Goal: Task Accomplishment & Management: Use online tool/utility

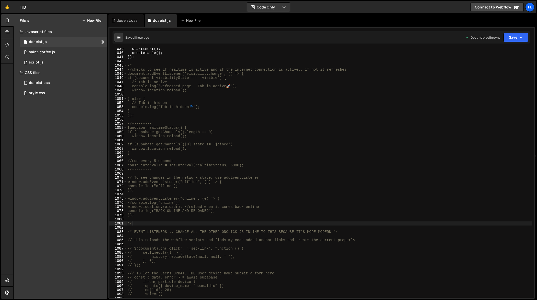
scroll to position [4385, 0]
click at [128, 19] on div "doseist.css" at bounding box center [127, 20] width 21 height 5
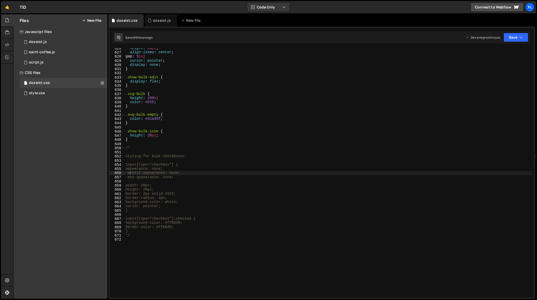
type textarea "*/"
click at [187, 237] on div "height : 24 px ; align-items : center ; gap : 5 px ; cursor : pointer ; display…" at bounding box center [329, 175] width 408 height 258
paste textarea "}"
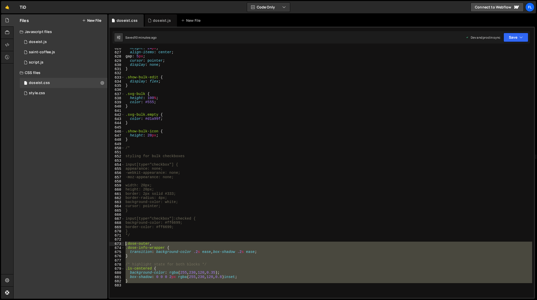
drag, startPoint x: 144, startPoint y: 284, endPoint x: 122, endPoint y: 245, distance: 44.2
click at [122, 245] on div "} 626 627 628 629 630 631 632 633 634 635 636 637 638 639 640 641 642 643 644 6…" at bounding box center [322, 173] width 425 height 250
type textarea ".dose-outer, .dose-info-wrapper {"
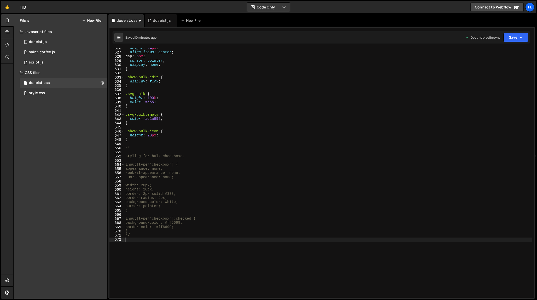
type textarea "*/"
click at [155, 26] on div "doseist.js" at bounding box center [161, 20] width 32 height 12
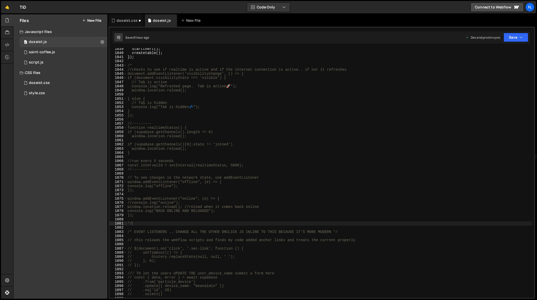
click at [218, 118] on div "startthert ( ) ; createtable ( ) ; }) ; /* //checks to see if realtime is activ…" at bounding box center [330, 176] width 406 height 258
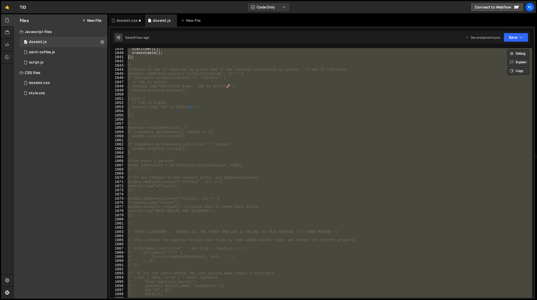
paste textarea
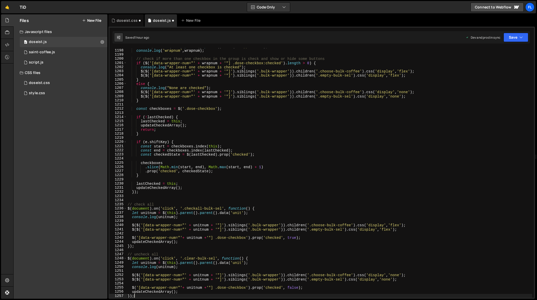
scroll to position [5086, 0]
type textarea "'.empty-bulk-sel').css('display', 'flex');"
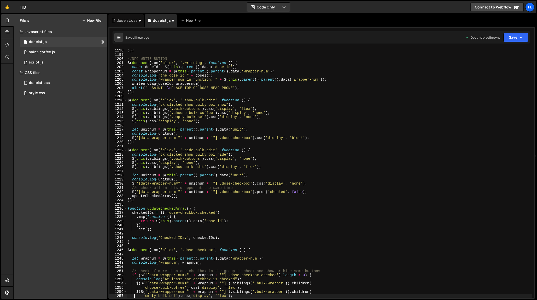
scroll to position [5044, 0]
click at [126, 24] on div "doseist.css" at bounding box center [126, 20] width 35 height 12
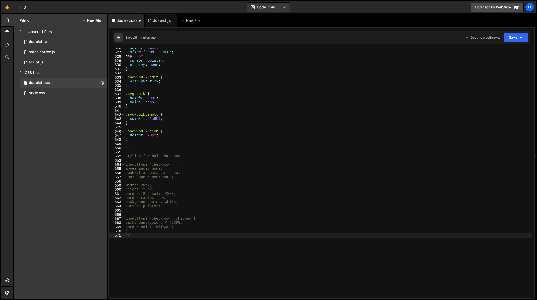
click at [203, 123] on div "height : 24 px ; align-items : center ; gap : 5 px ; cursor : pointer ; display…" at bounding box center [329, 175] width 408 height 258
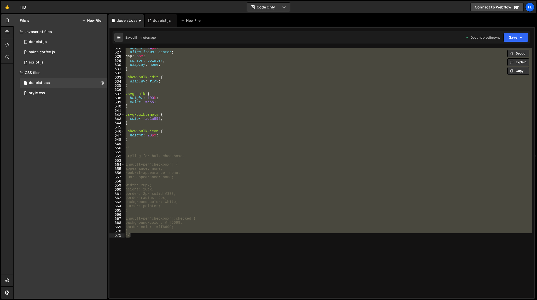
paste textarea
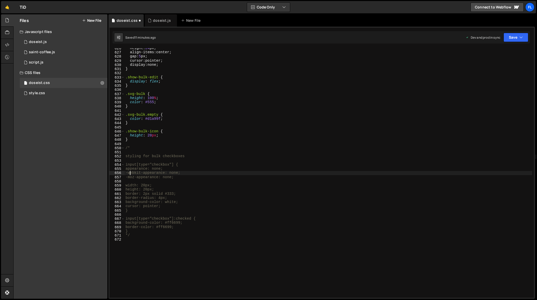
type textarea "-webkit-appearance: none;"
